Goal: Information Seeking & Learning: Check status

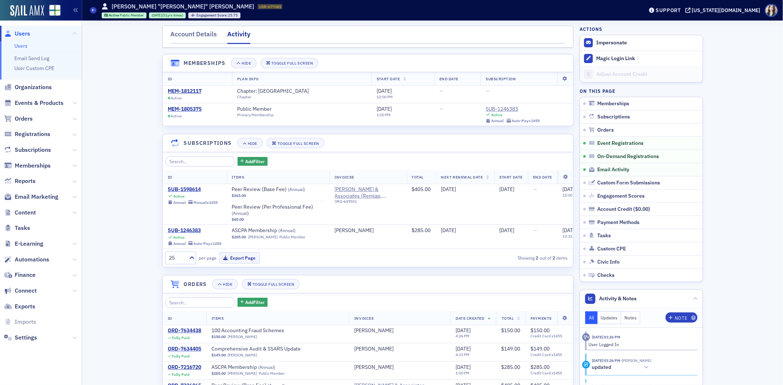
scroll to position [554, 0]
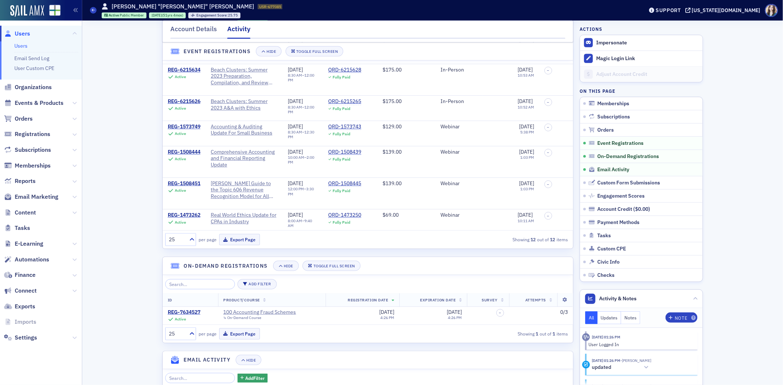
click at [443, 57] on header "Event Registrations Hide Toggle Full Screen" at bounding box center [368, 52] width 410 height 18
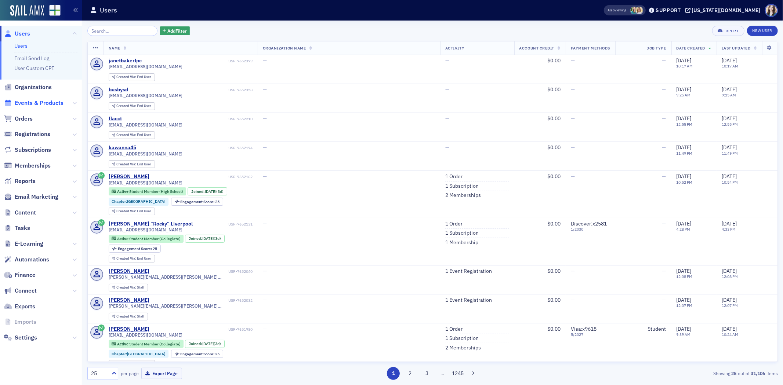
click at [32, 102] on span "Events & Products" at bounding box center [39, 103] width 49 height 8
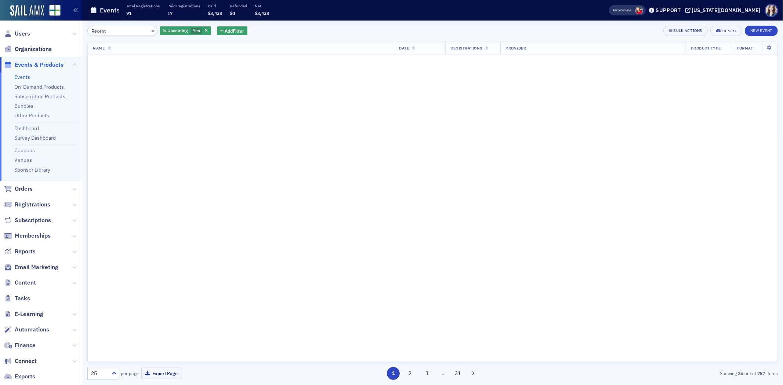
type input "Recent"
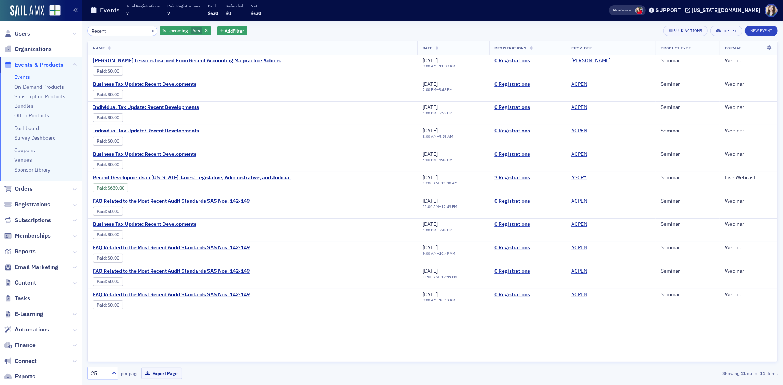
drag, startPoint x: 122, startPoint y: 35, endPoint x: 76, endPoint y: 35, distance: 45.5
click at [76, 35] on div "Users Organizations Events & Products Events On-Demand Products Subscription Pr…" at bounding box center [391, 192] width 783 height 385
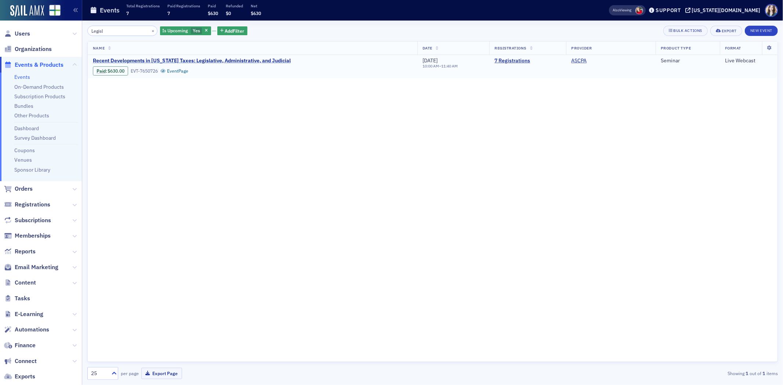
type input "Legisl"
click at [142, 61] on span "Recent Developments in Alabama Taxes: Legislative, Administrative, and Judicial" at bounding box center [192, 61] width 198 height 7
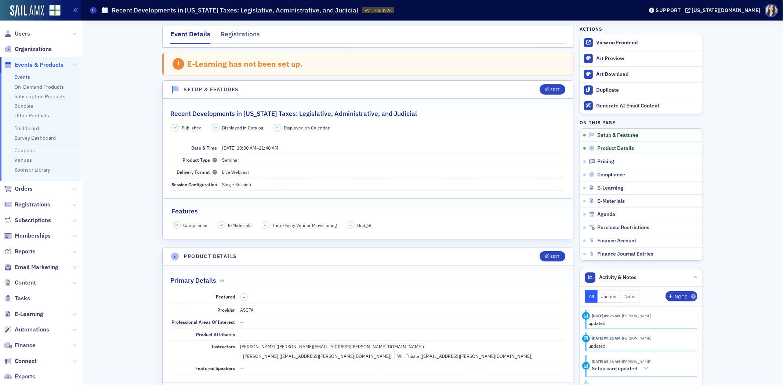
click at [162, 34] on div "Event Details Registrations" at bounding box center [367, 37] width 411 height 22
click at [23, 33] on span "Users" at bounding box center [22, 34] width 15 height 8
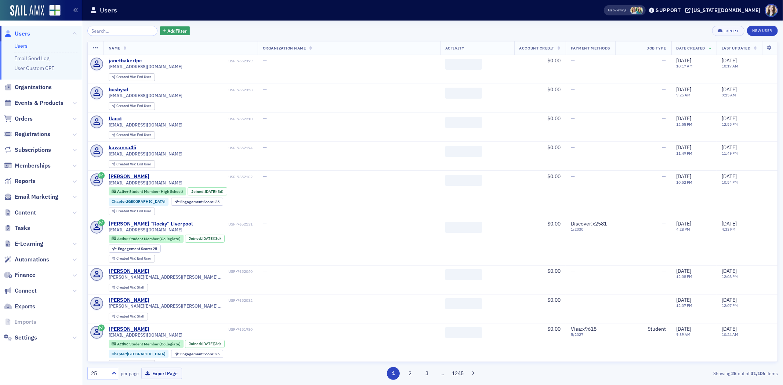
click at [208, 30] on div "Add Filter Export New User" at bounding box center [432, 31] width 690 height 10
click at [215, 19] on header "Users Also Viewing Support alabama.cpa" at bounding box center [432, 10] width 701 height 21
click at [185, 27] on div "Add Filter Export New User" at bounding box center [432, 31] width 690 height 10
click at [186, 27] on div "Add Filter Export New User" at bounding box center [432, 31] width 690 height 10
click at [216, 35] on div "Add Filter Export New User" at bounding box center [432, 31] width 690 height 10
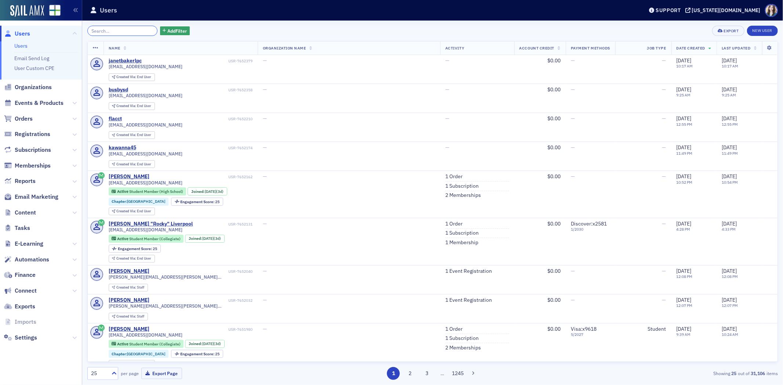
click at [138, 34] on input "search" at bounding box center [122, 31] width 70 height 10
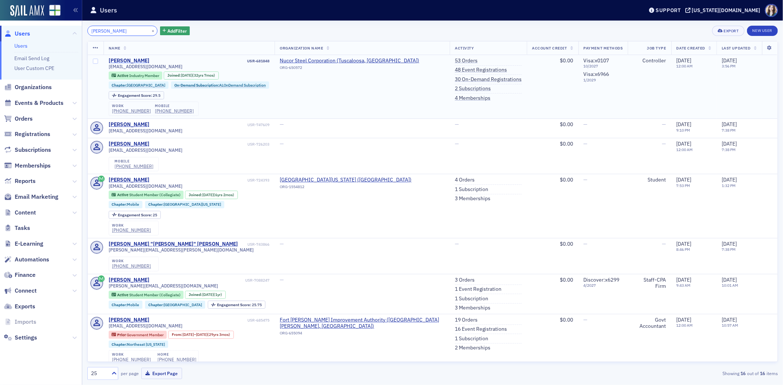
type input "Aubrey"
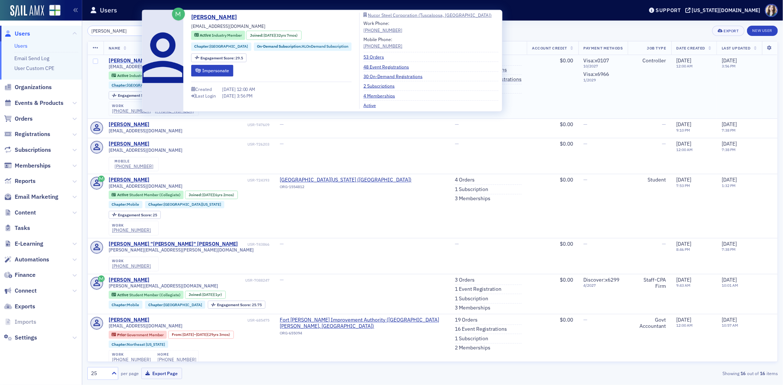
click at [128, 59] on div "Aubrey Baugh" at bounding box center [129, 61] width 41 height 7
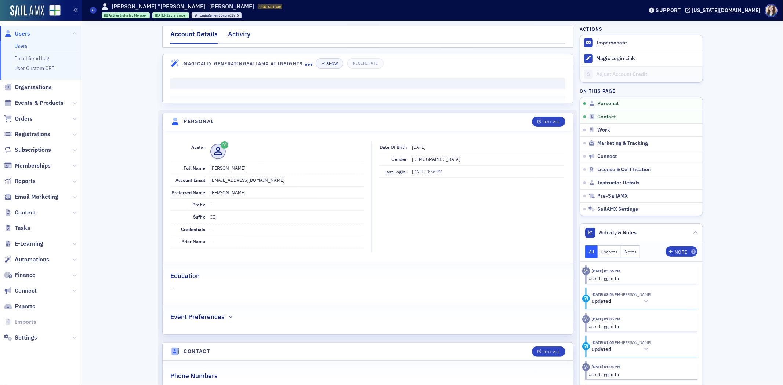
click at [239, 32] on div "Activity" at bounding box center [239, 36] width 22 height 14
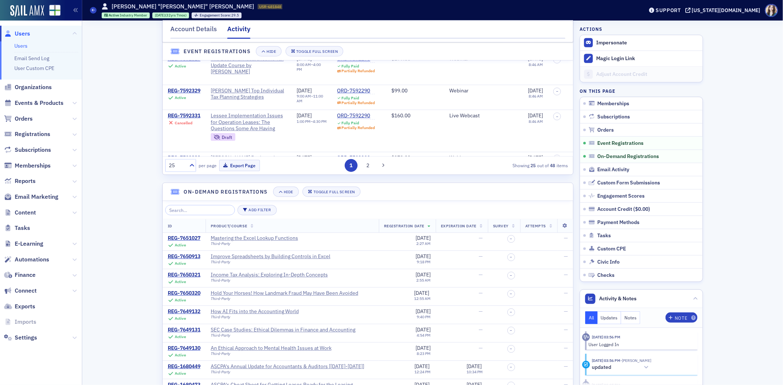
scroll to position [693, 0]
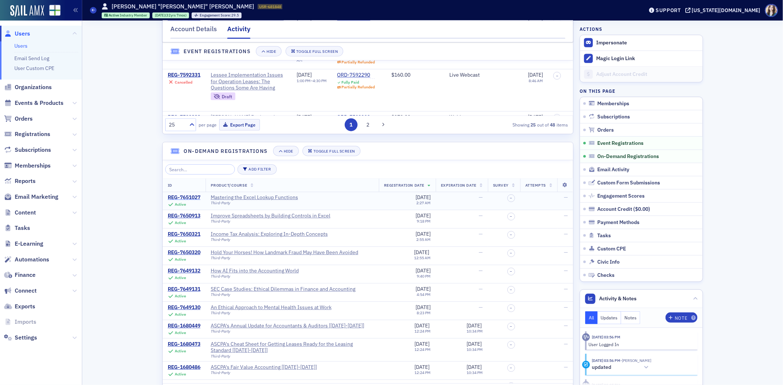
click at [175, 200] on div "REG-7651027" at bounding box center [184, 198] width 33 height 7
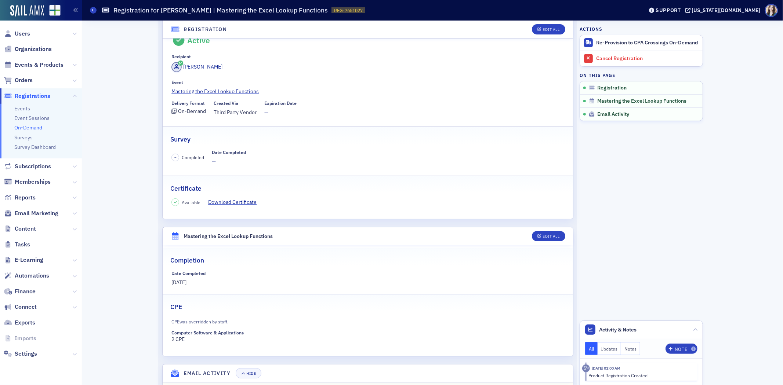
scroll to position [51, 0]
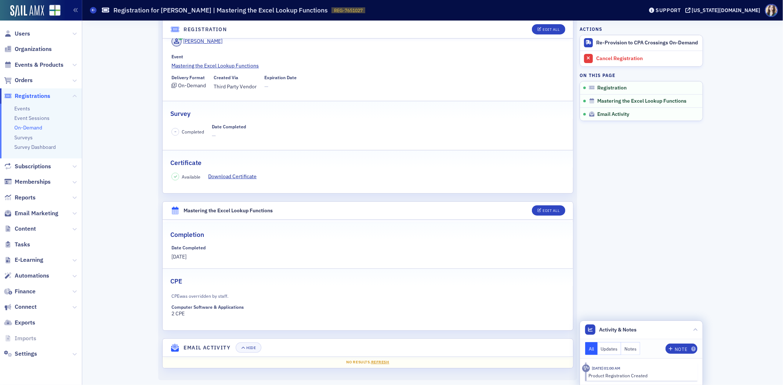
click at [608, 343] on button "Updates" at bounding box center [610, 348] width 24 height 13
click at [633, 348] on button "Notes" at bounding box center [630, 348] width 19 height 13
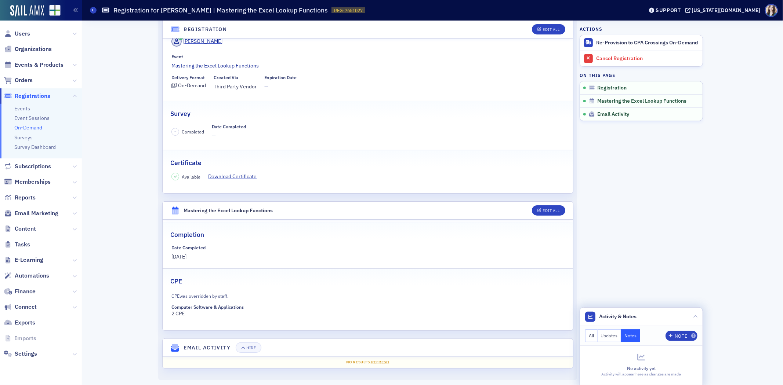
click at [593, 331] on button "All" at bounding box center [591, 336] width 12 height 13
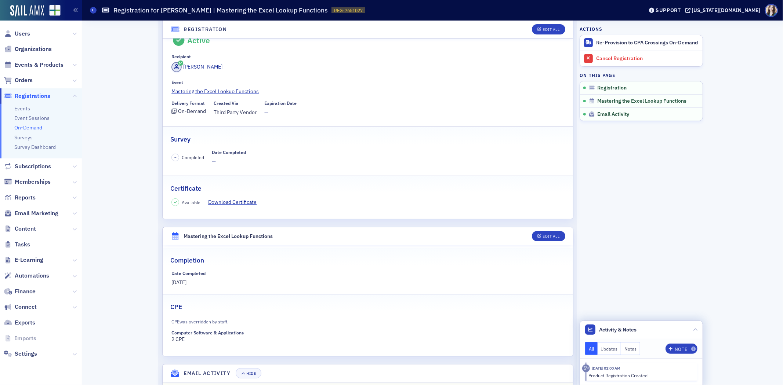
scroll to position [0, 0]
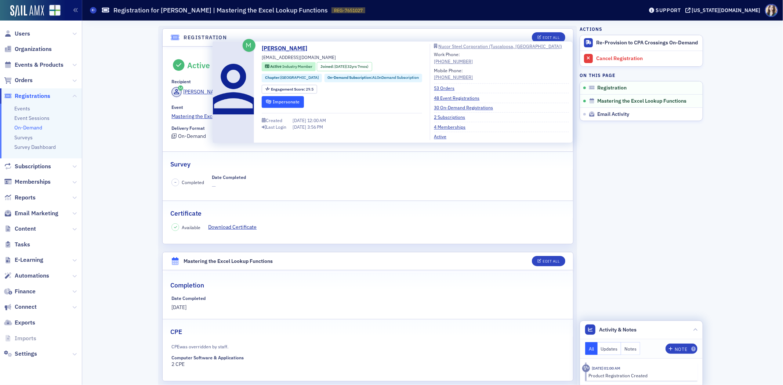
click at [286, 105] on button "Impersonate" at bounding box center [283, 101] width 42 height 11
click at [283, 46] on link "Aubrey Baugh" at bounding box center [287, 48] width 51 height 9
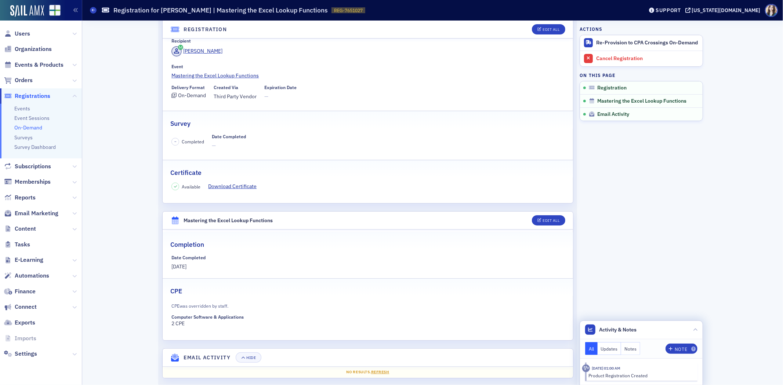
scroll to position [51, 0]
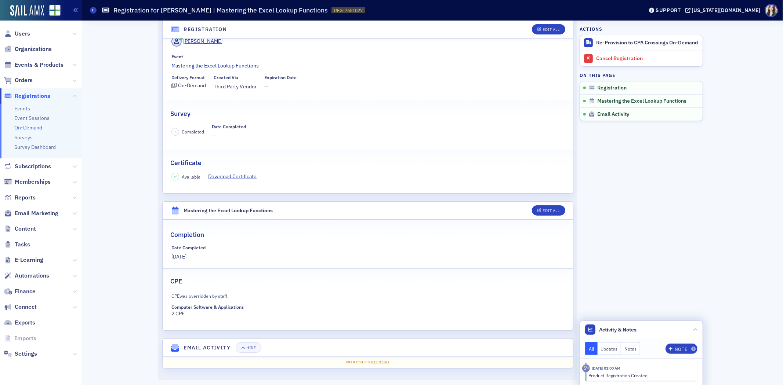
click at [610, 349] on button "Updates" at bounding box center [610, 348] width 24 height 13
click at [633, 349] on button "Notes" at bounding box center [630, 348] width 19 height 13
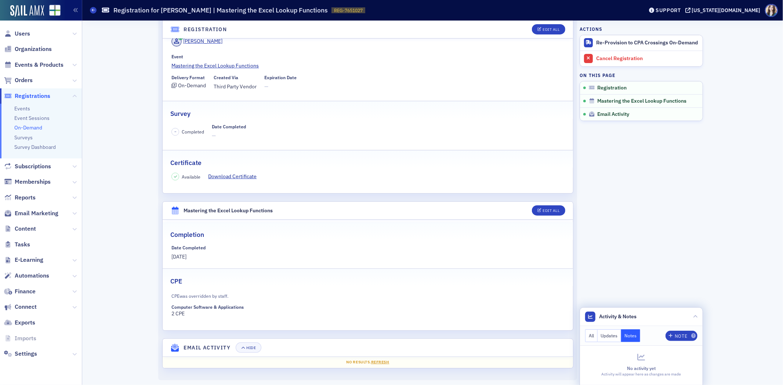
click at [610, 334] on button "Updates" at bounding box center [610, 336] width 24 height 13
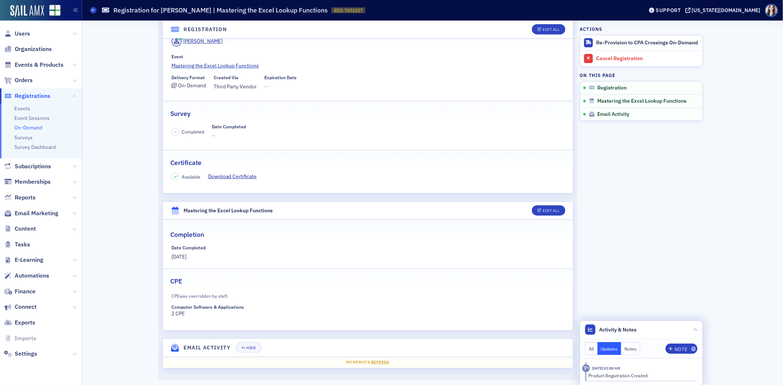
click at [592, 347] on button "All" at bounding box center [591, 348] width 12 height 13
click at [609, 273] on aside "Actions Re-Provision to CPA Crossings On-Demand Cancel Registration On this pag…" at bounding box center [641, 178] width 123 height 416
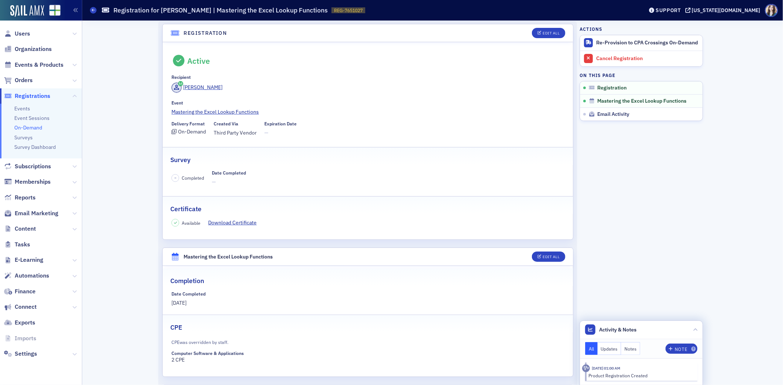
scroll to position [0, 0]
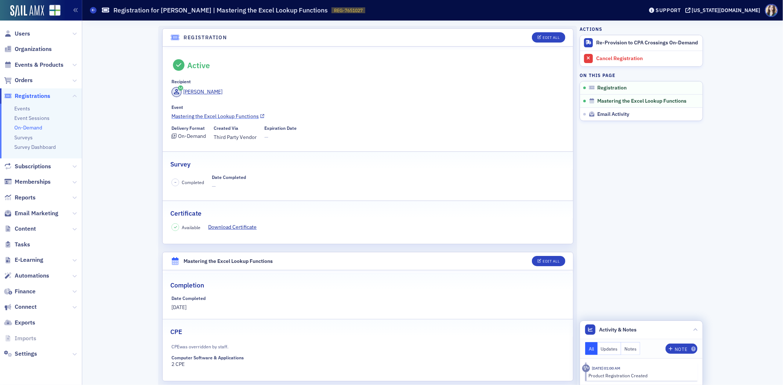
click at [230, 117] on link "Mastering the Excel Lookup Functions" at bounding box center [367, 117] width 392 height 8
click at [580, 261] on aside "Actions Re-Provision to CPA Crossings On-Demand Cancel Registration On this pag…" at bounding box center [641, 229] width 123 height 416
click at [133, 117] on div "Registration Edit All Active Recipient Aubrey Baugh Event Mastering the Excel L…" at bounding box center [432, 229] width 690 height 416
click at [163, 32] on header "Registration Edit All" at bounding box center [368, 38] width 410 height 18
click at [163, 30] on header "Registration Edit All" at bounding box center [368, 38] width 410 height 18
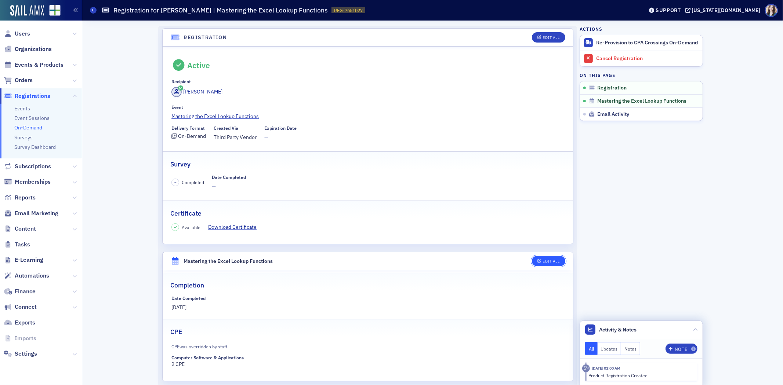
click at [543, 260] on div "Edit All" at bounding box center [551, 262] width 17 height 4
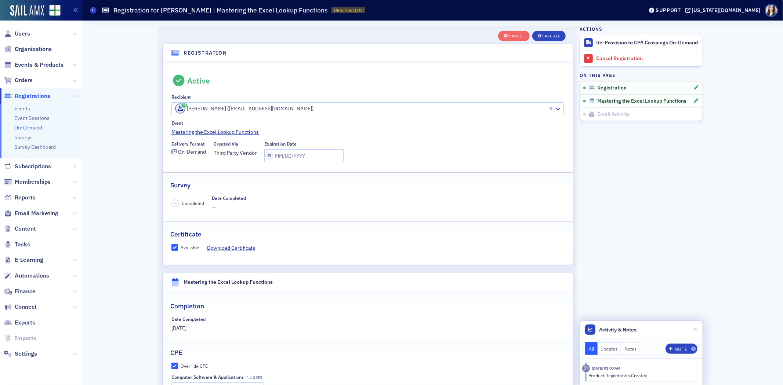
scroll to position [78, 0]
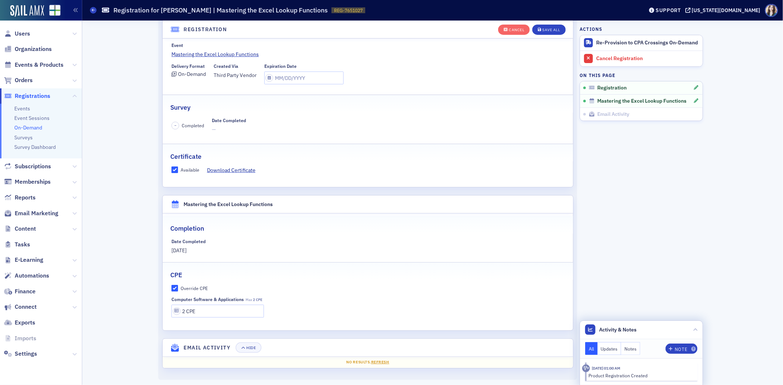
click at [182, 252] on span "[DATE]" at bounding box center [178, 250] width 15 height 7
click at [148, 252] on div "Cancel Save All Registration Active Recipient Aubrey Baugh (abaugh@truecorepane…" at bounding box center [432, 164] width 690 height 443
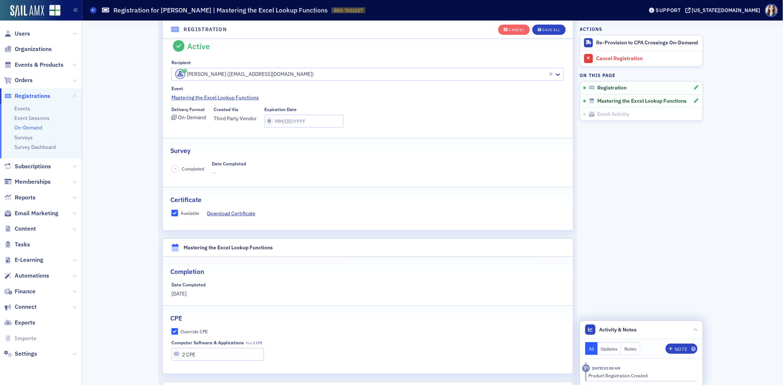
scroll to position [0, 0]
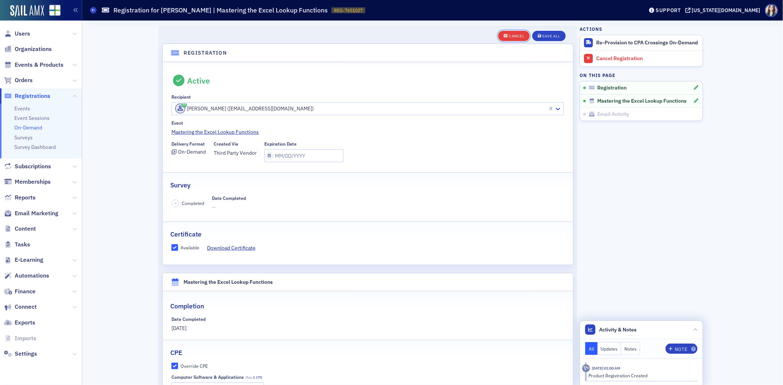
click at [500, 35] on button "Cancel" at bounding box center [514, 36] width 32 height 10
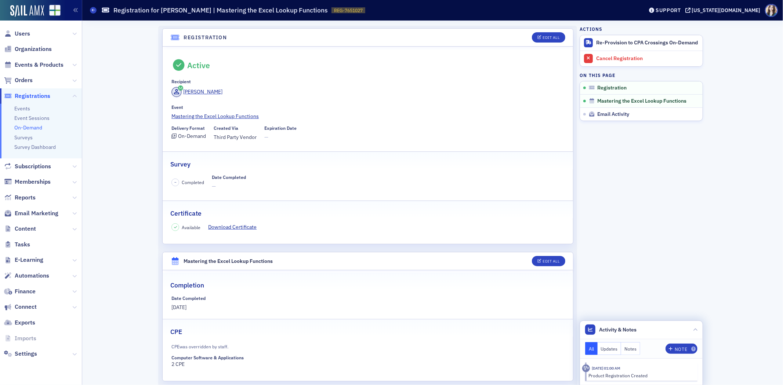
click at [142, 109] on div "Registration Edit All Active Recipient Aubrey Baugh Event Mastering the Excel L…" at bounding box center [432, 229] width 690 height 416
click at [163, 32] on header "Registration Edit All" at bounding box center [368, 38] width 410 height 18
click at [139, 133] on div "Registration Edit All Active Recipient Aubrey Baugh Event Mastering the Excel L…" at bounding box center [432, 229] width 690 height 416
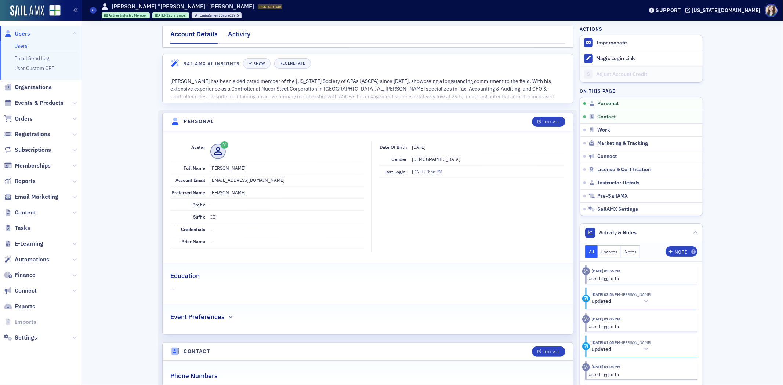
click at [232, 35] on div "Activity" at bounding box center [239, 36] width 22 height 14
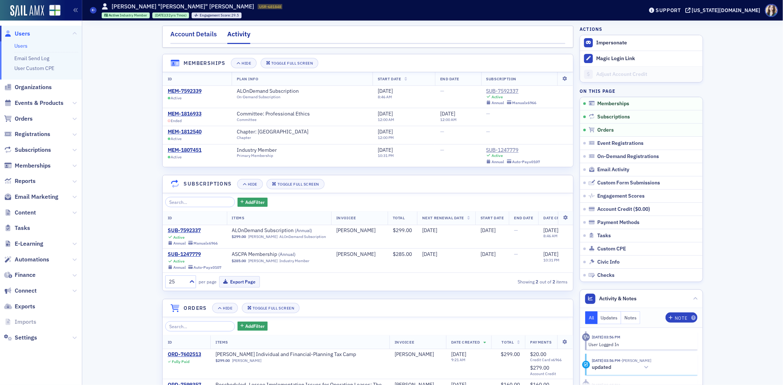
click at [207, 36] on div "Account Details" at bounding box center [193, 36] width 47 height 14
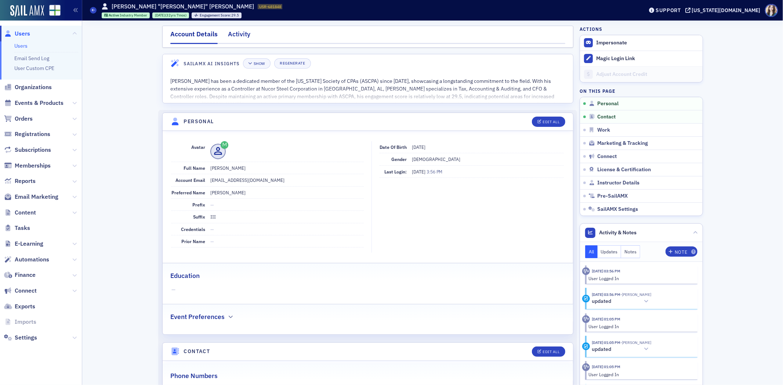
click at [233, 33] on div "Activity" at bounding box center [239, 36] width 22 height 14
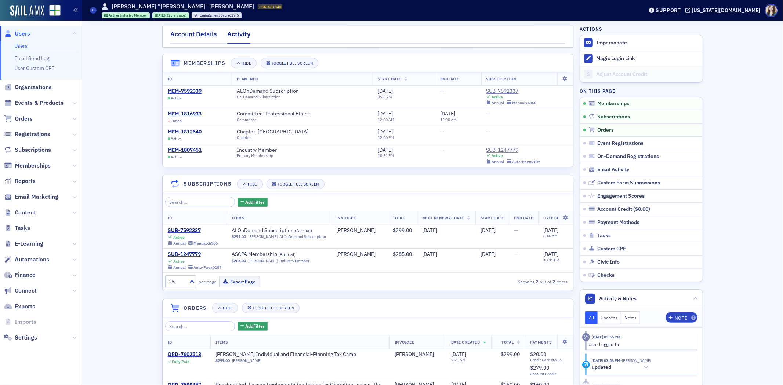
click at [193, 32] on div "Account Details" at bounding box center [193, 36] width 47 height 14
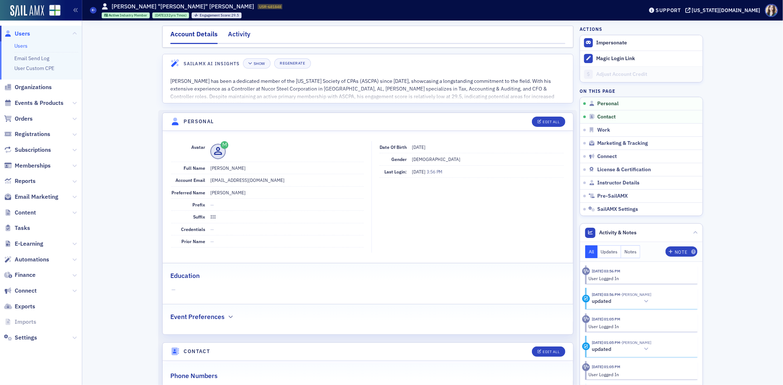
click at [241, 32] on div "Activity" at bounding box center [239, 36] width 22 height 14
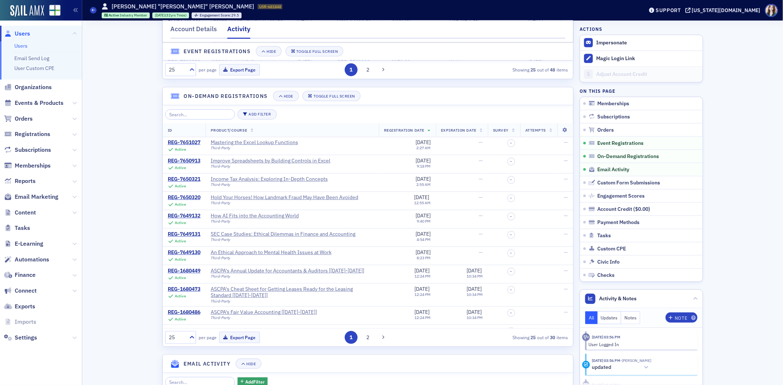
scroll to position [734, 0]
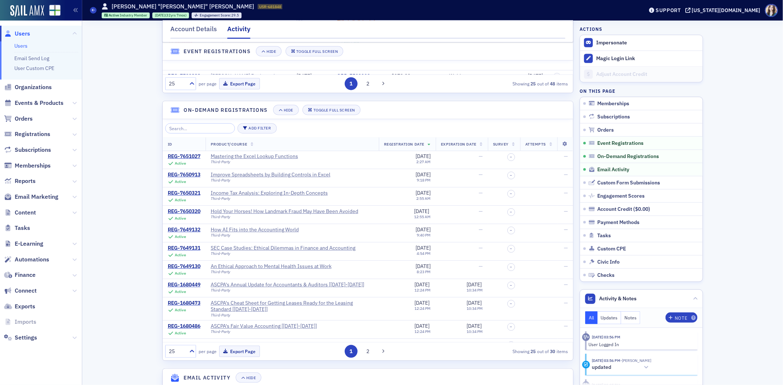
click at [119, 243] on div "Account Details Activity Memberships Hide Toggle Full Screen ID Plan Info Start…" at bounding box center [432, 177] width 690 height 1783
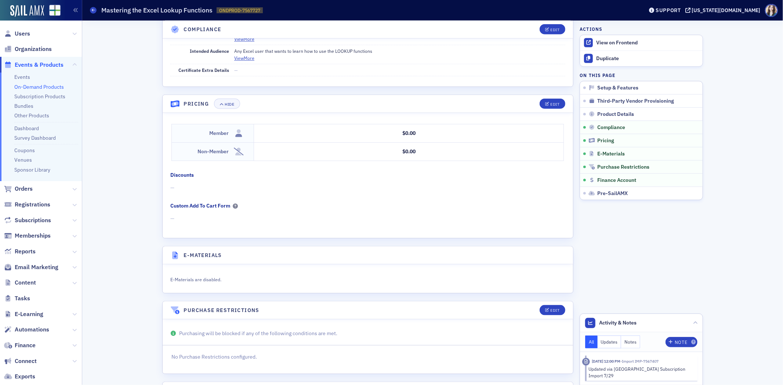
scroll to position [924, 0]
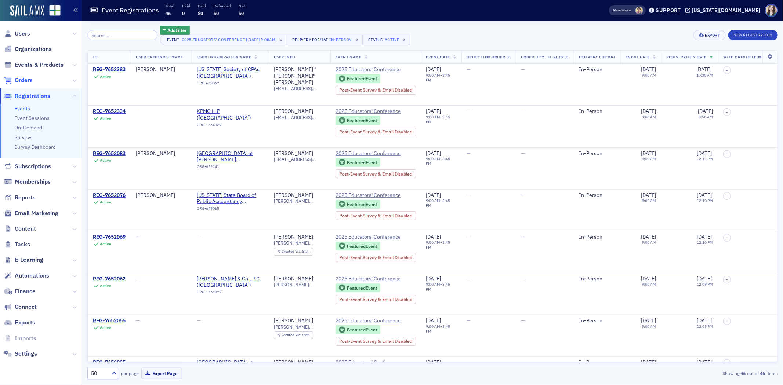
click at [26, 80] on span "Orders" at bounding box center [24, 80] width 18 height 8
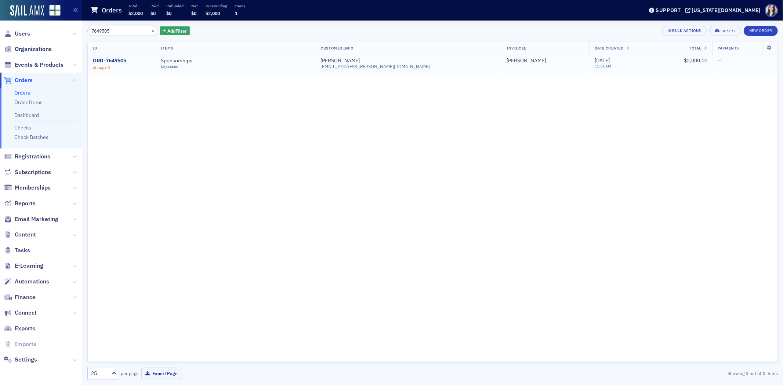
type input "7649505"
click at [117, 60] on div "ORD-7649505" at bounding box center [109, 61] width 33 height 7
